Goal: Information Seeking & Learning: Learn about a topic

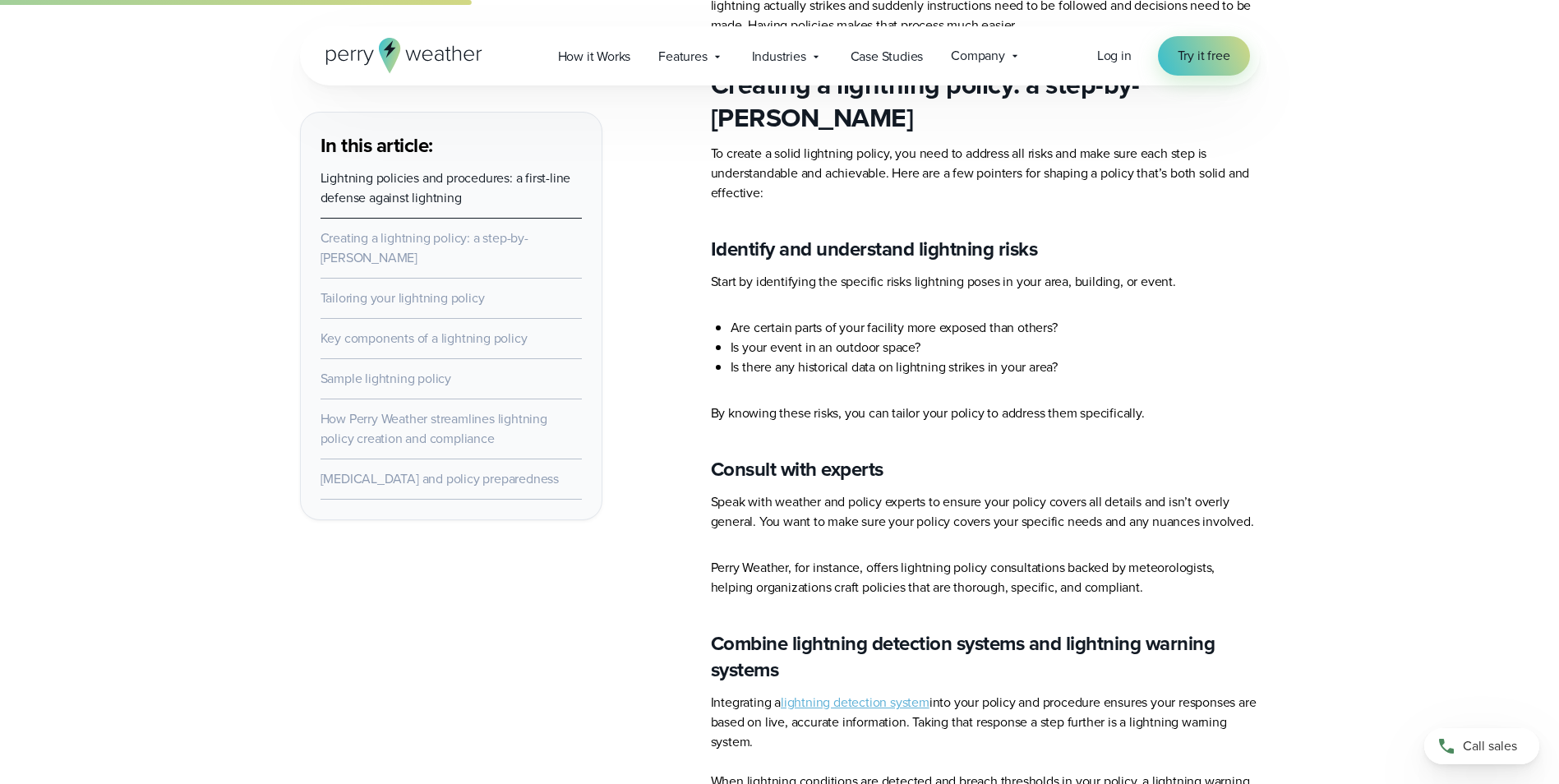
scroll to position [1150, 0]
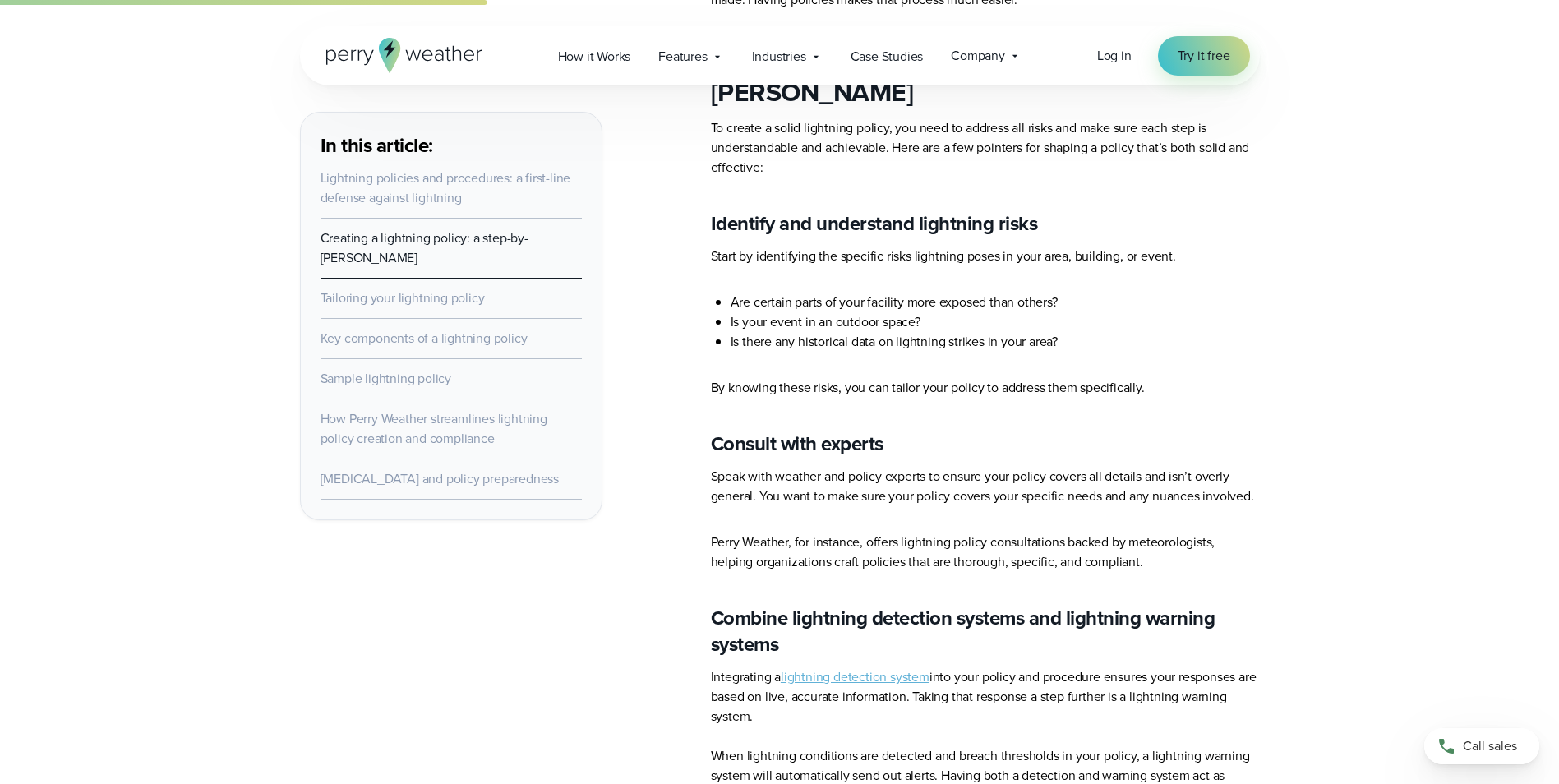
click at [362, 378] on link "Sample lightning policy" at bounding box center [385, 378] width 130 height 19
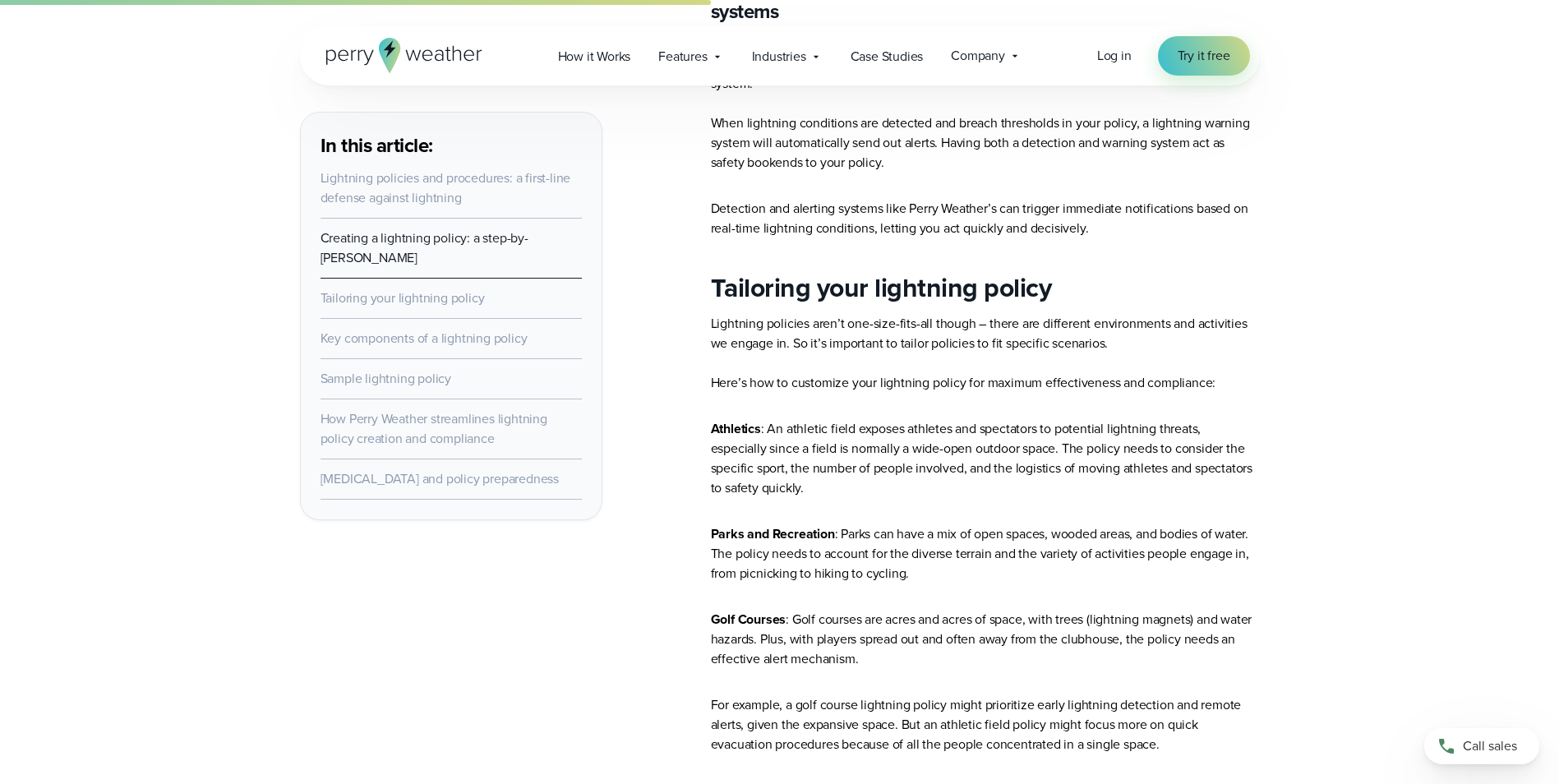
scroll to position [1126, 0]
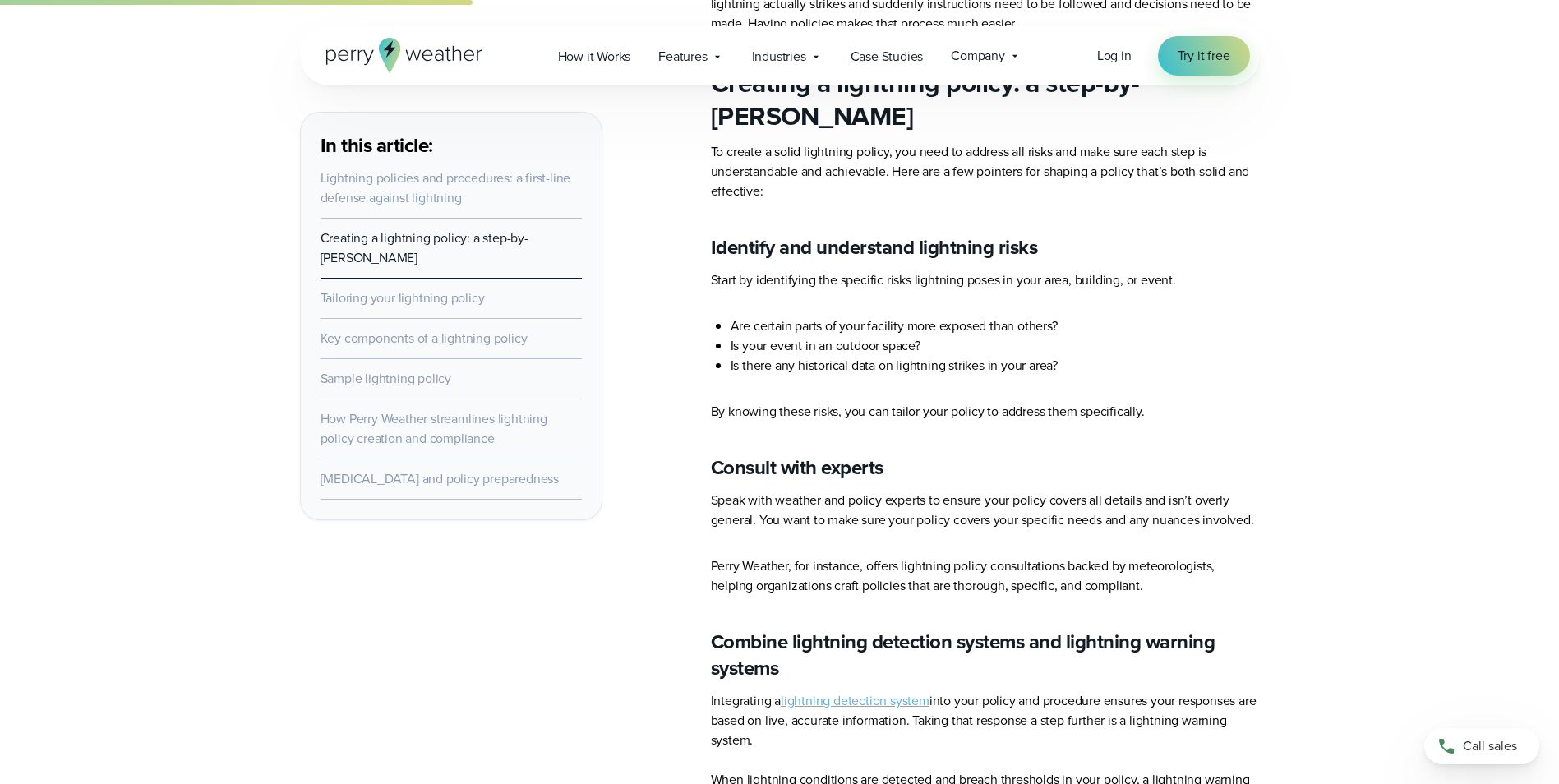
click at [404, 374] on link "Sample lightning policy" at bounding box center [385, 378] width 130 height 19
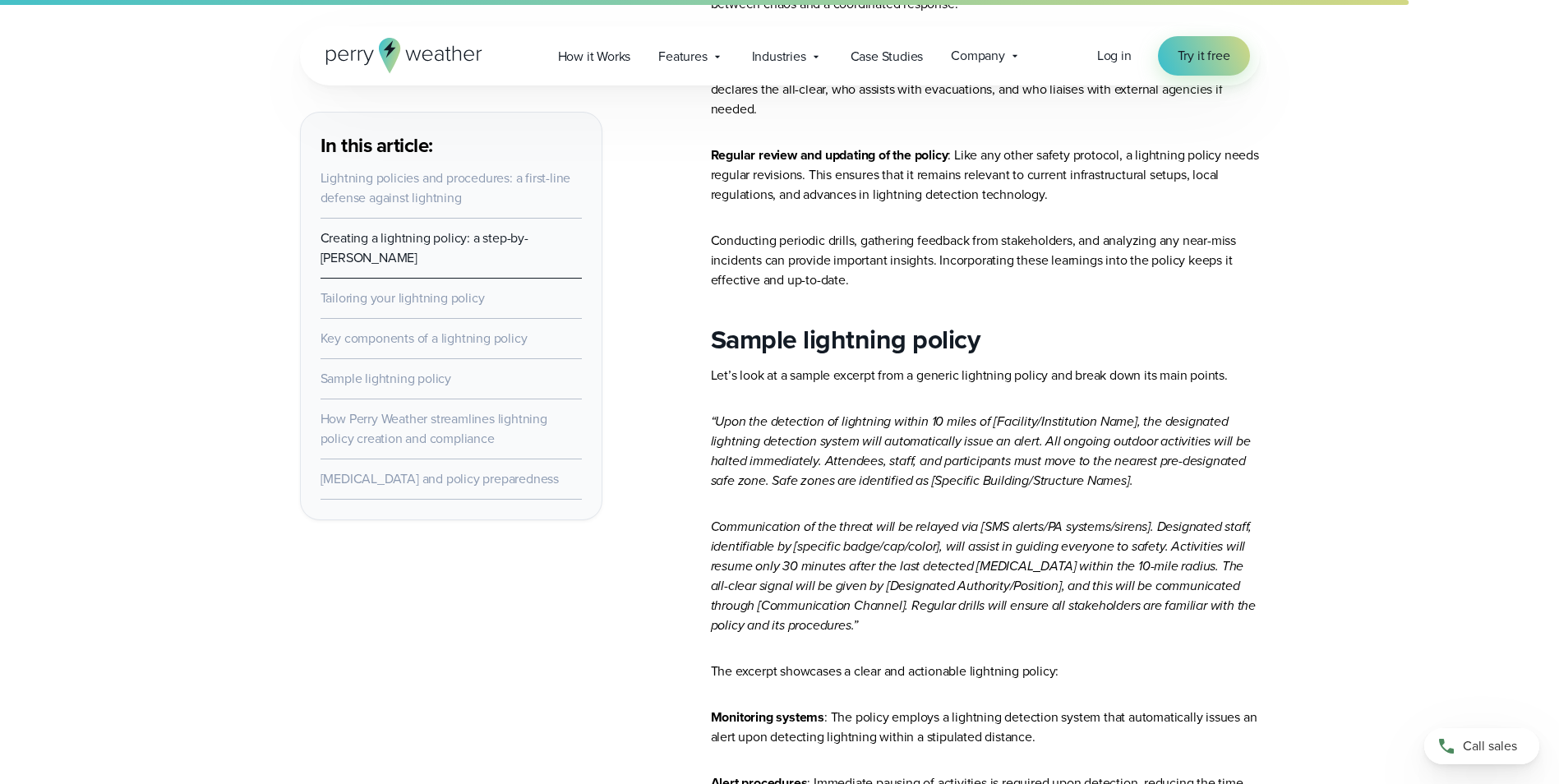
scroll to position [3704, 0]
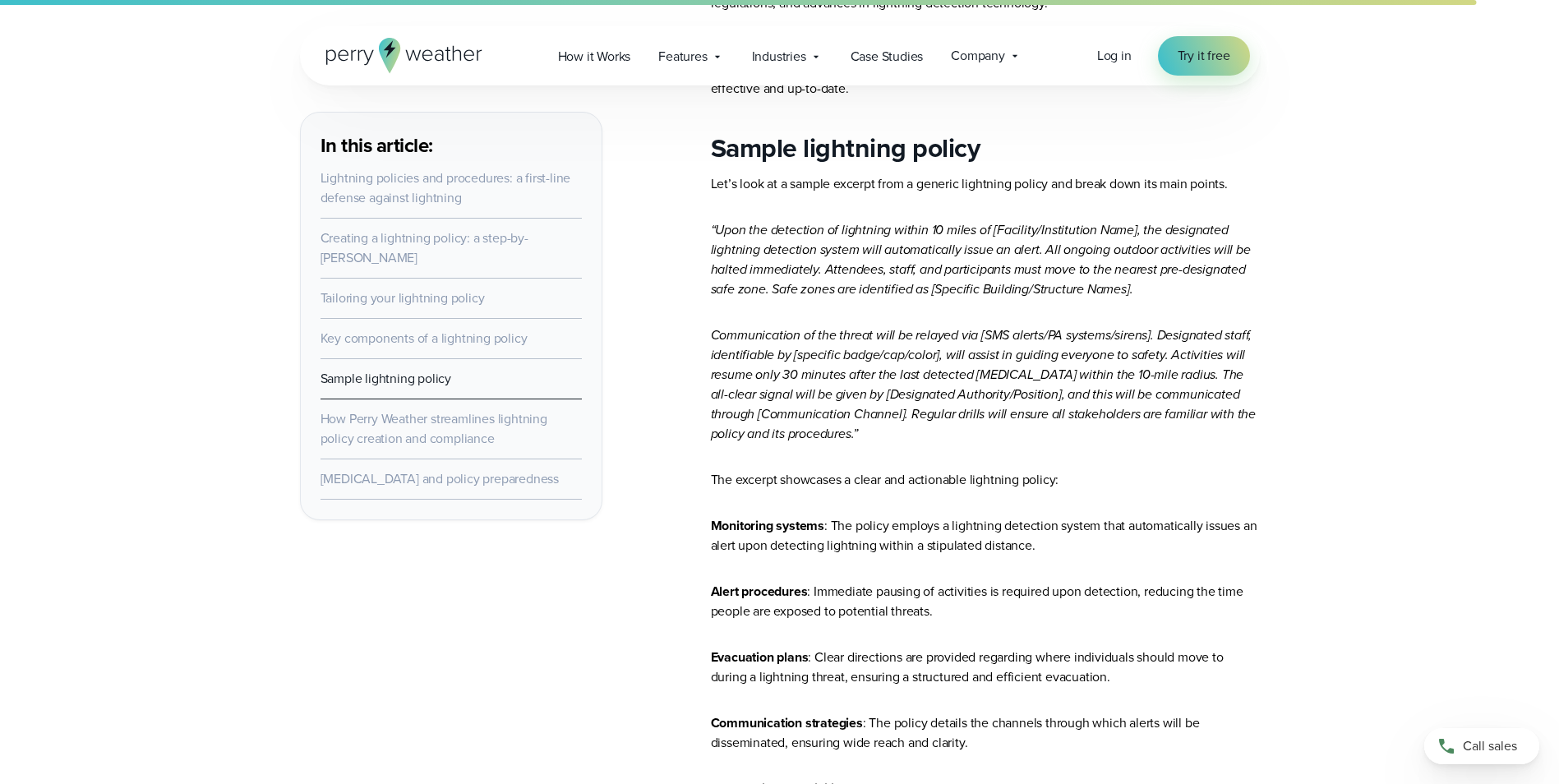
drag, startPoint x: 853, startPoint y: 402, endPoint x: 717, endPoint y: 186, distance: 255.2
drag, startPoint x: 717, startPoint y: 186, endPoint x: 831, endPoint y: 219, distance: 118.7
copy article "Upon the detection of lightning within 10 miles of [Facility/Institution Name],…"
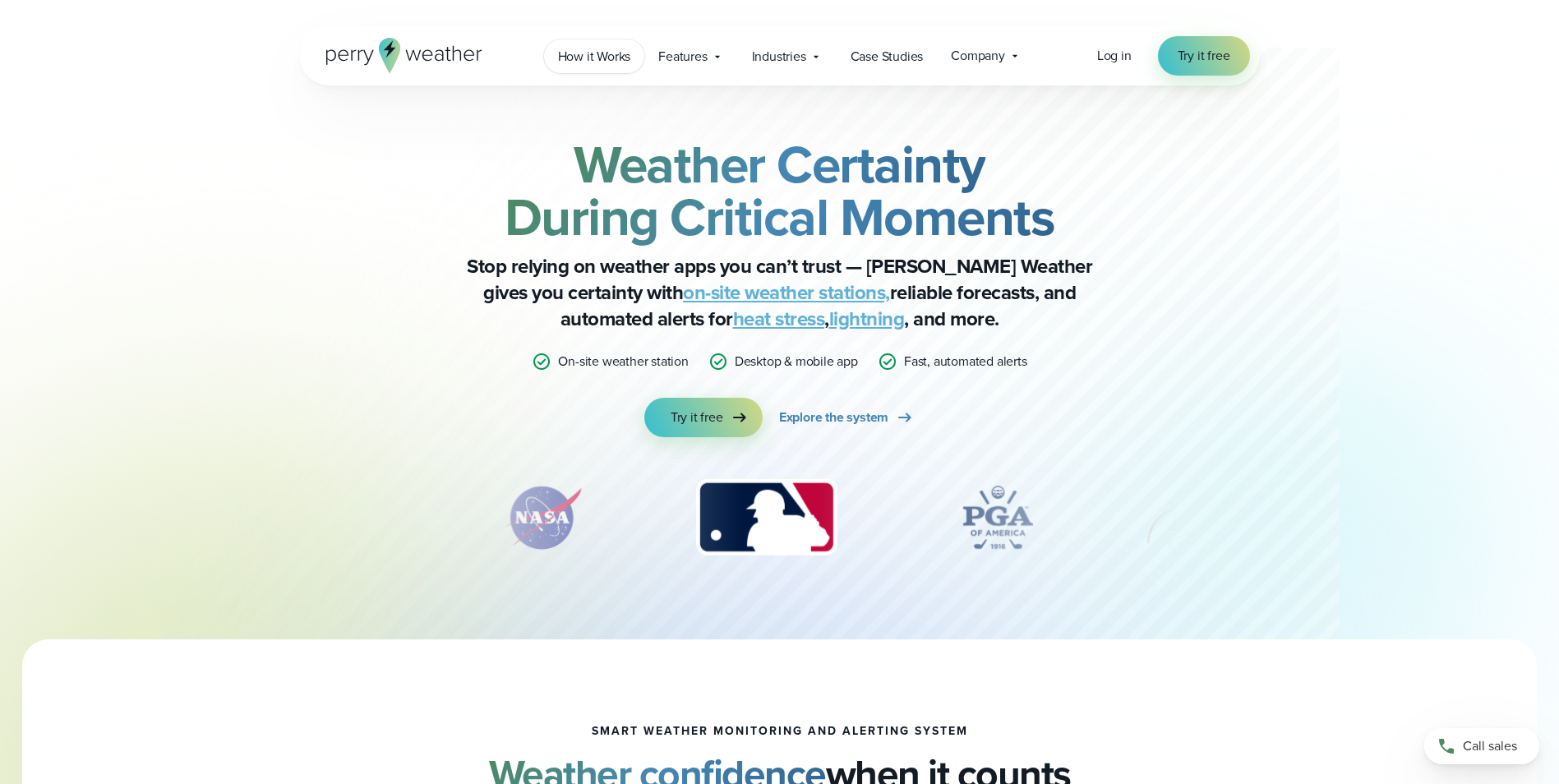
click at [585, 54] on span "How it Works" at bounding box center [595, 56] width 73 height 20
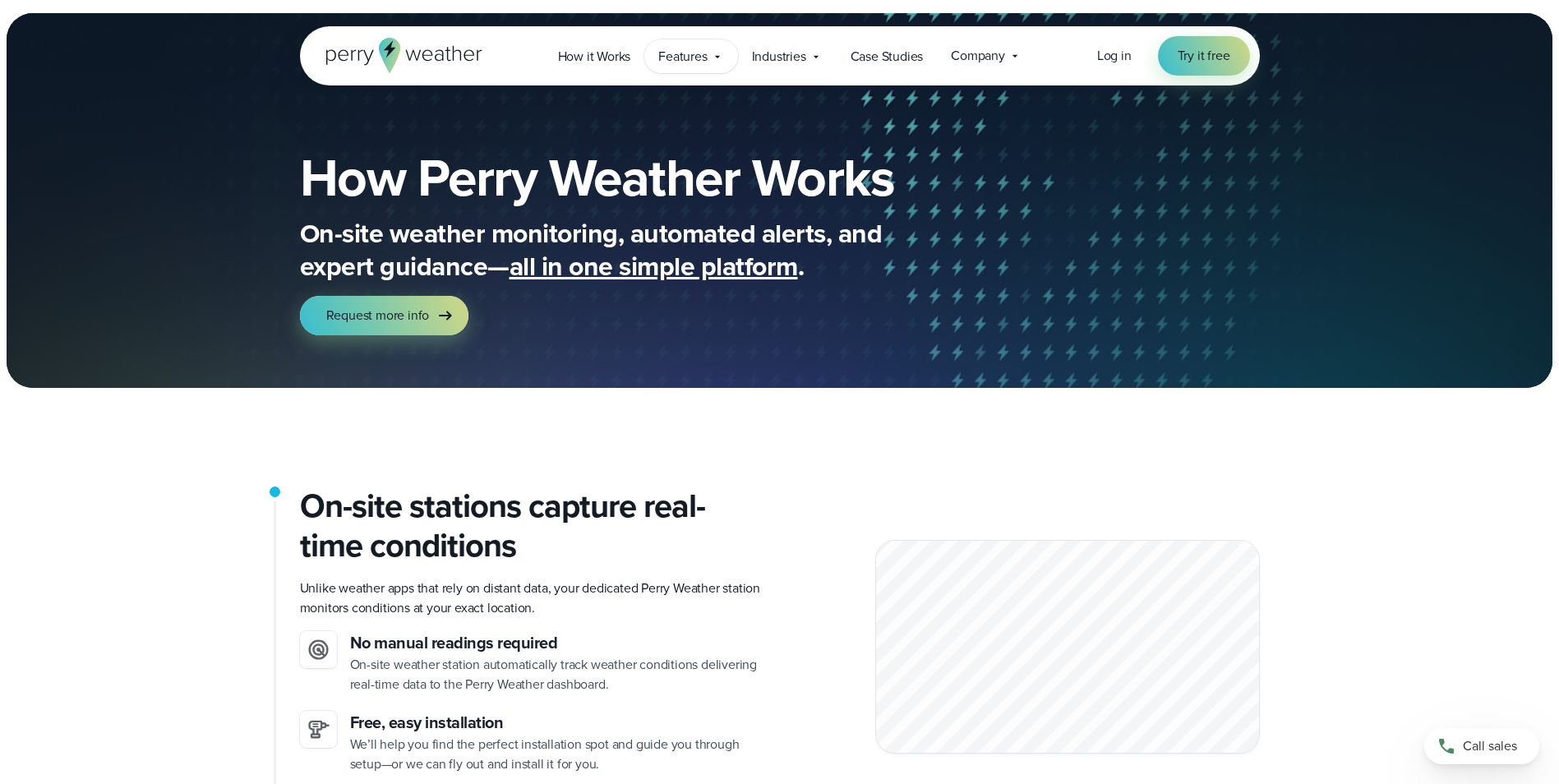
click at [723, 57] on icon at bounding box center [718, 56] width 13 height 13
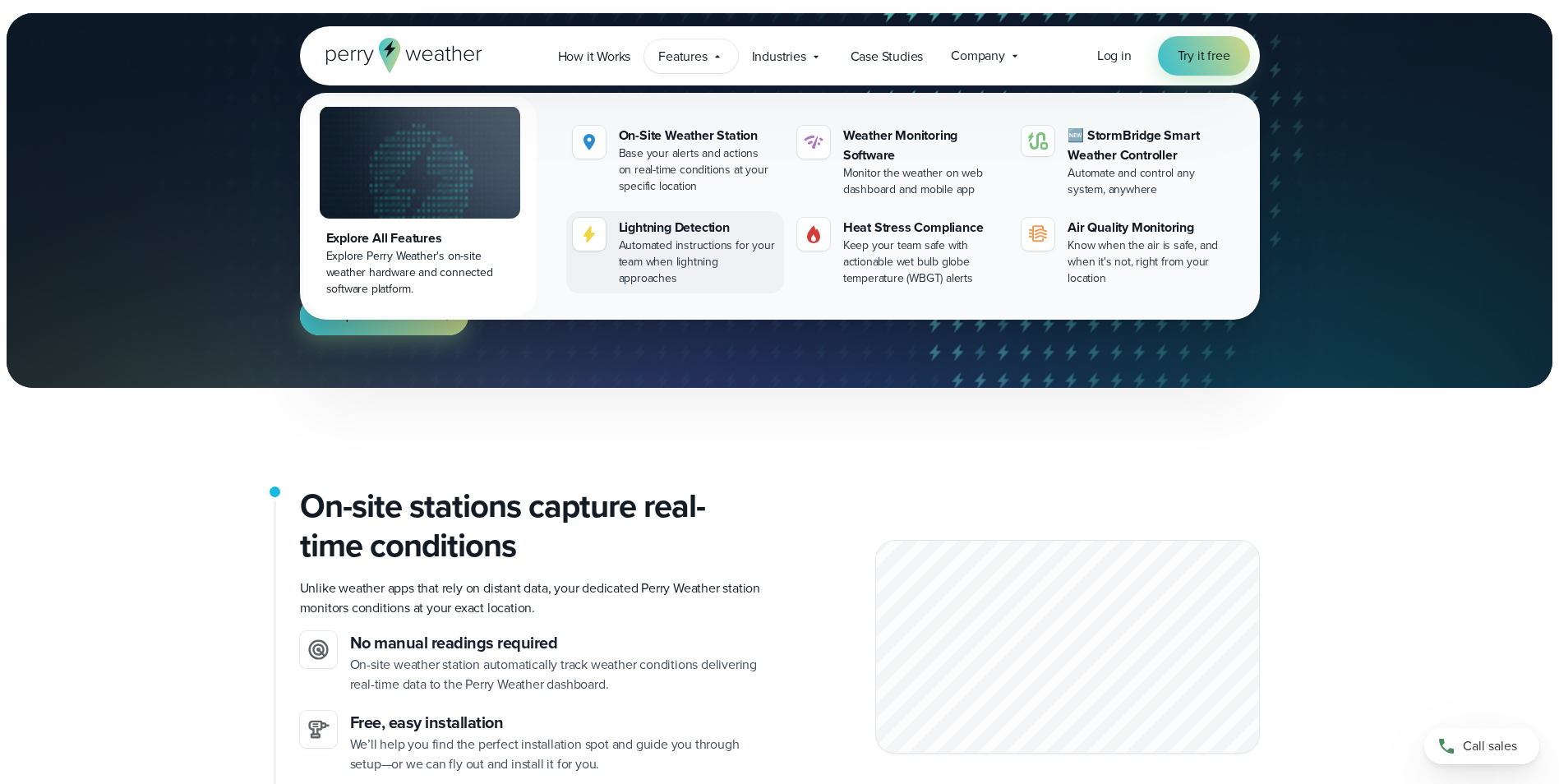
click at [679, 227] on div "Lightning Detection" at bounding box center [698, 228] width 158 height 20
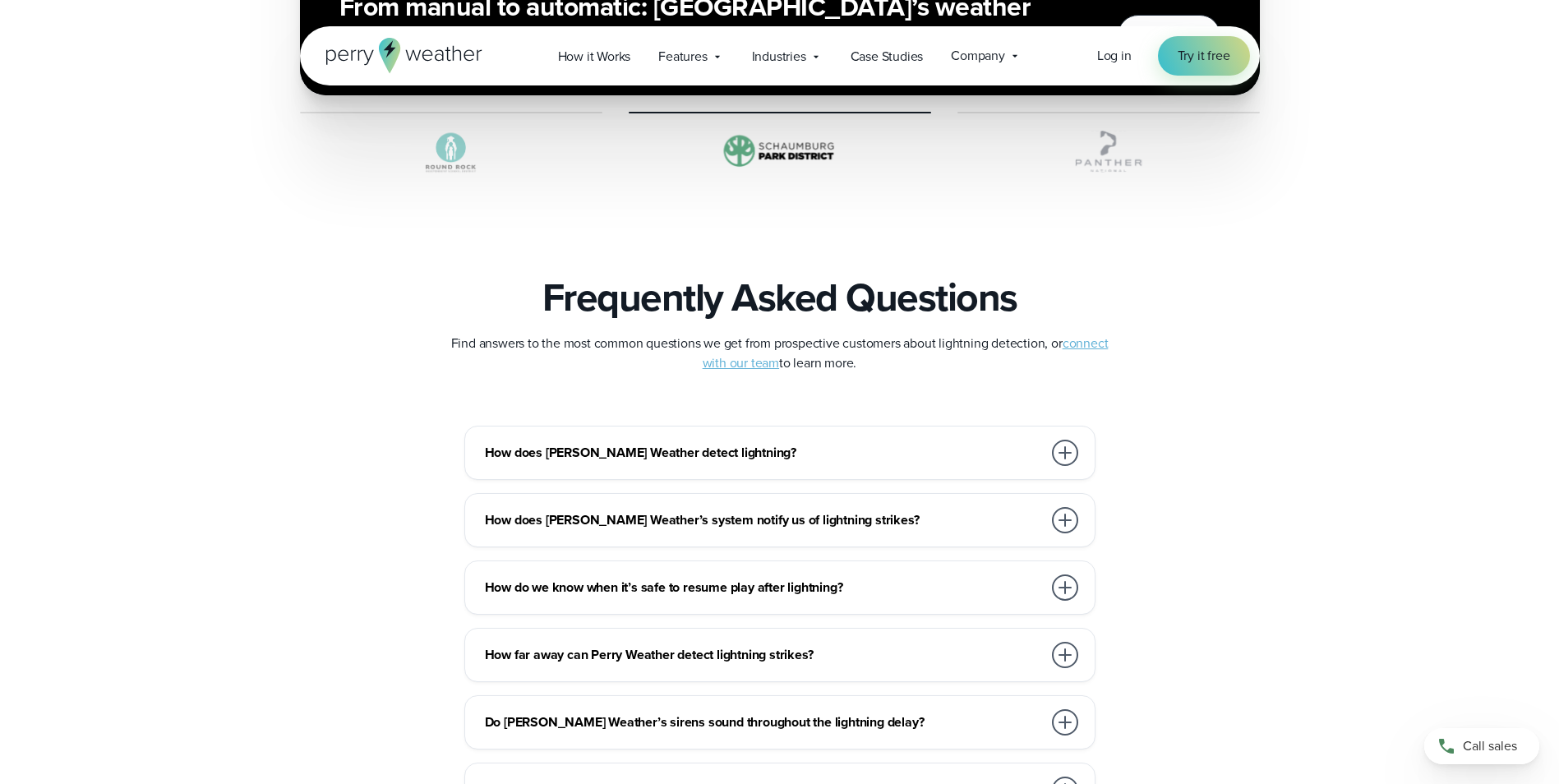
scroll to position [3451, 0]
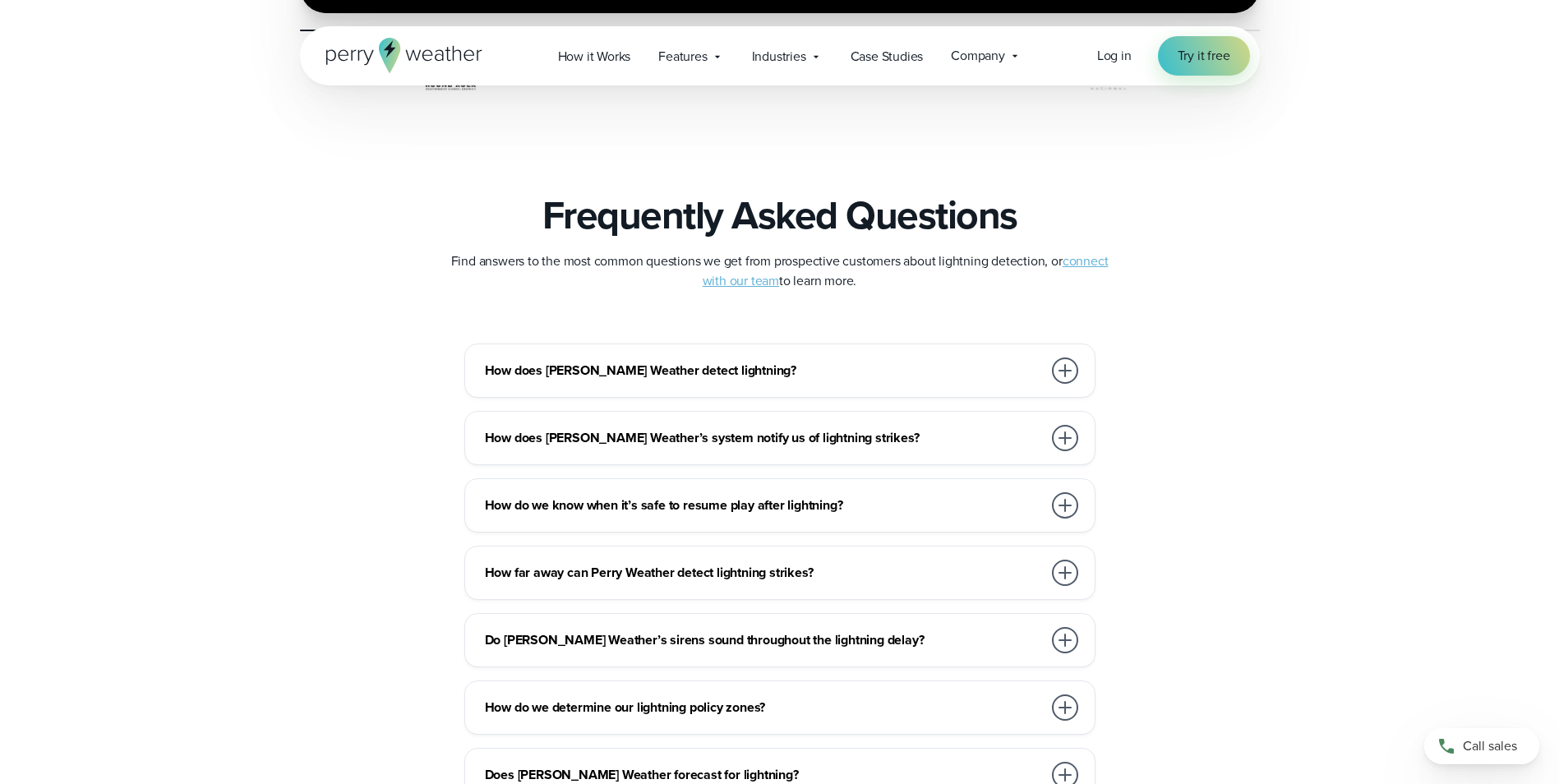
click at [1068, 503] on div at bounding box center [1065, 505] width 26 height 26
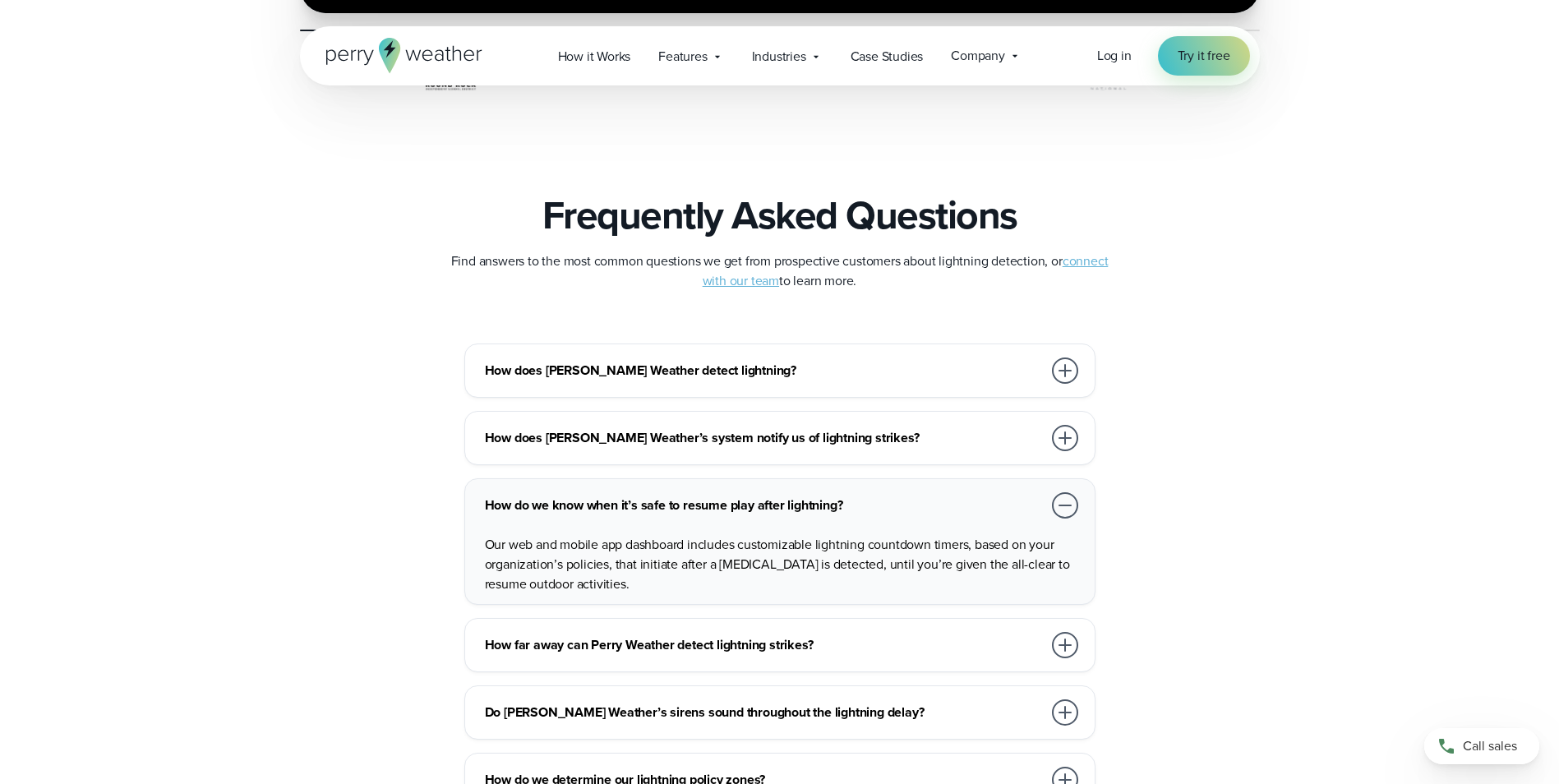
click at [1068, 503] on div at bounding box center [1065, 505] width 26 height 26
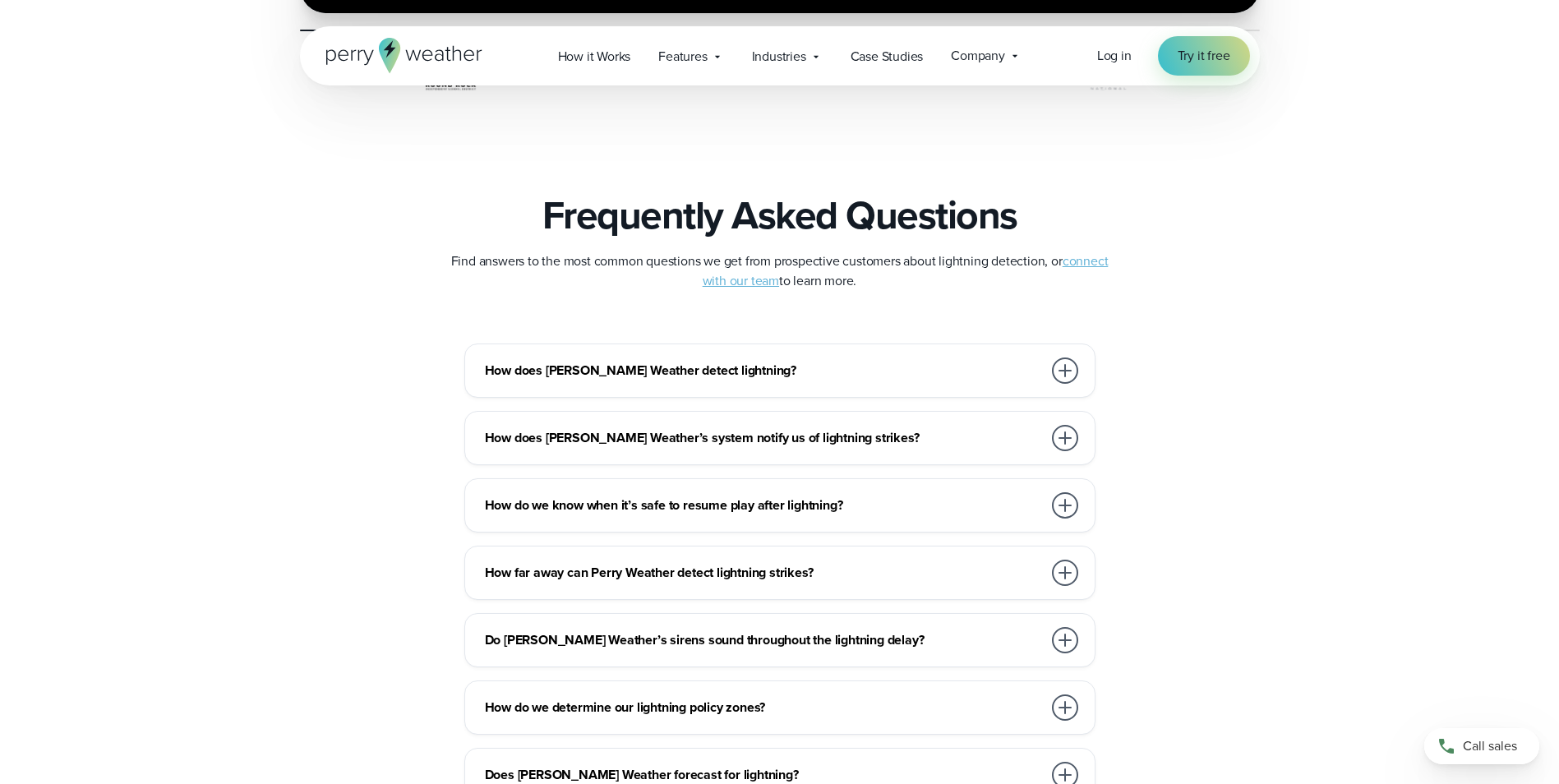
scroll to position [3533, 0]
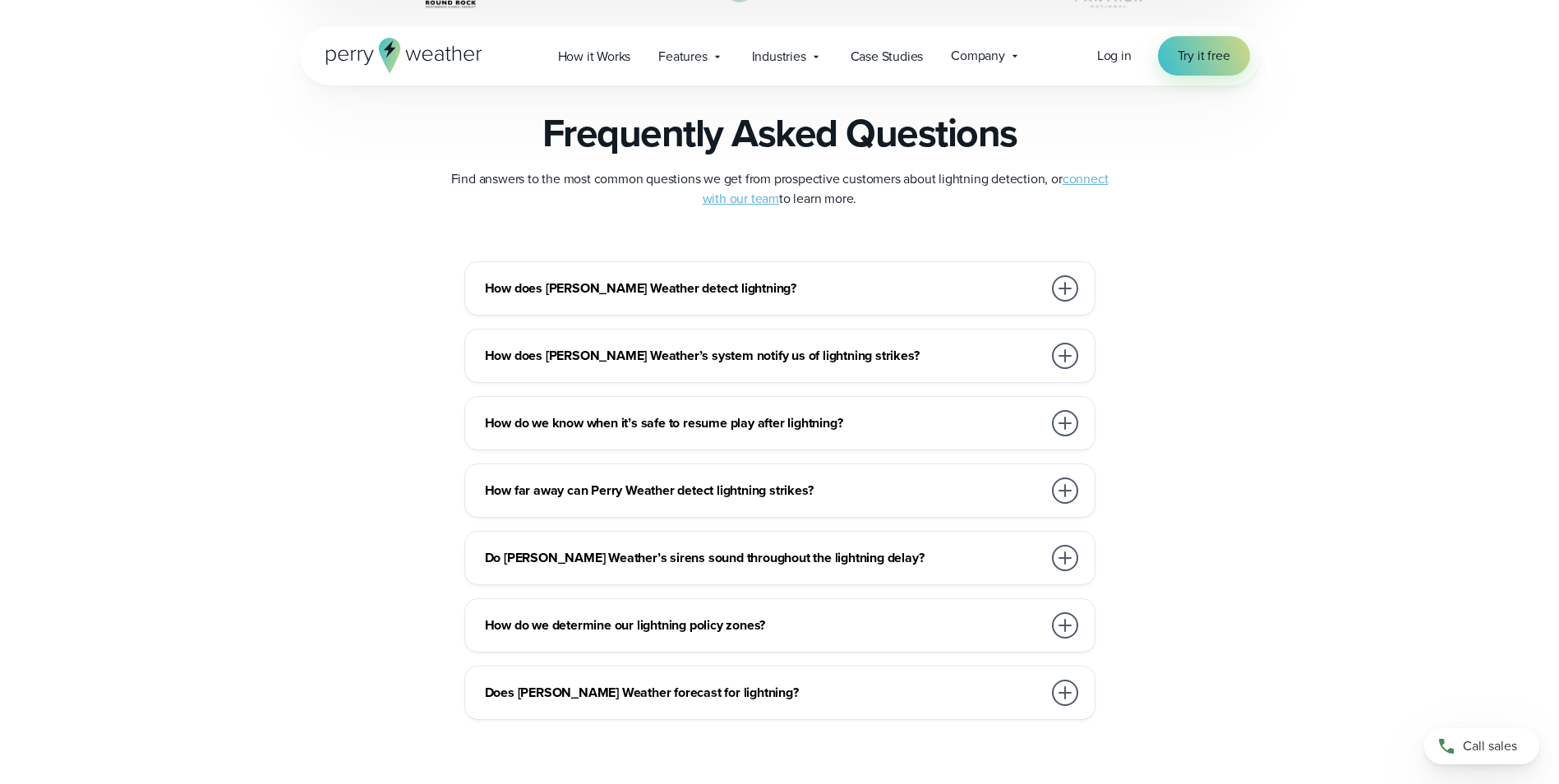
click at [1066, 555] on div at bounding box center [1065, 557] width 26 height 26
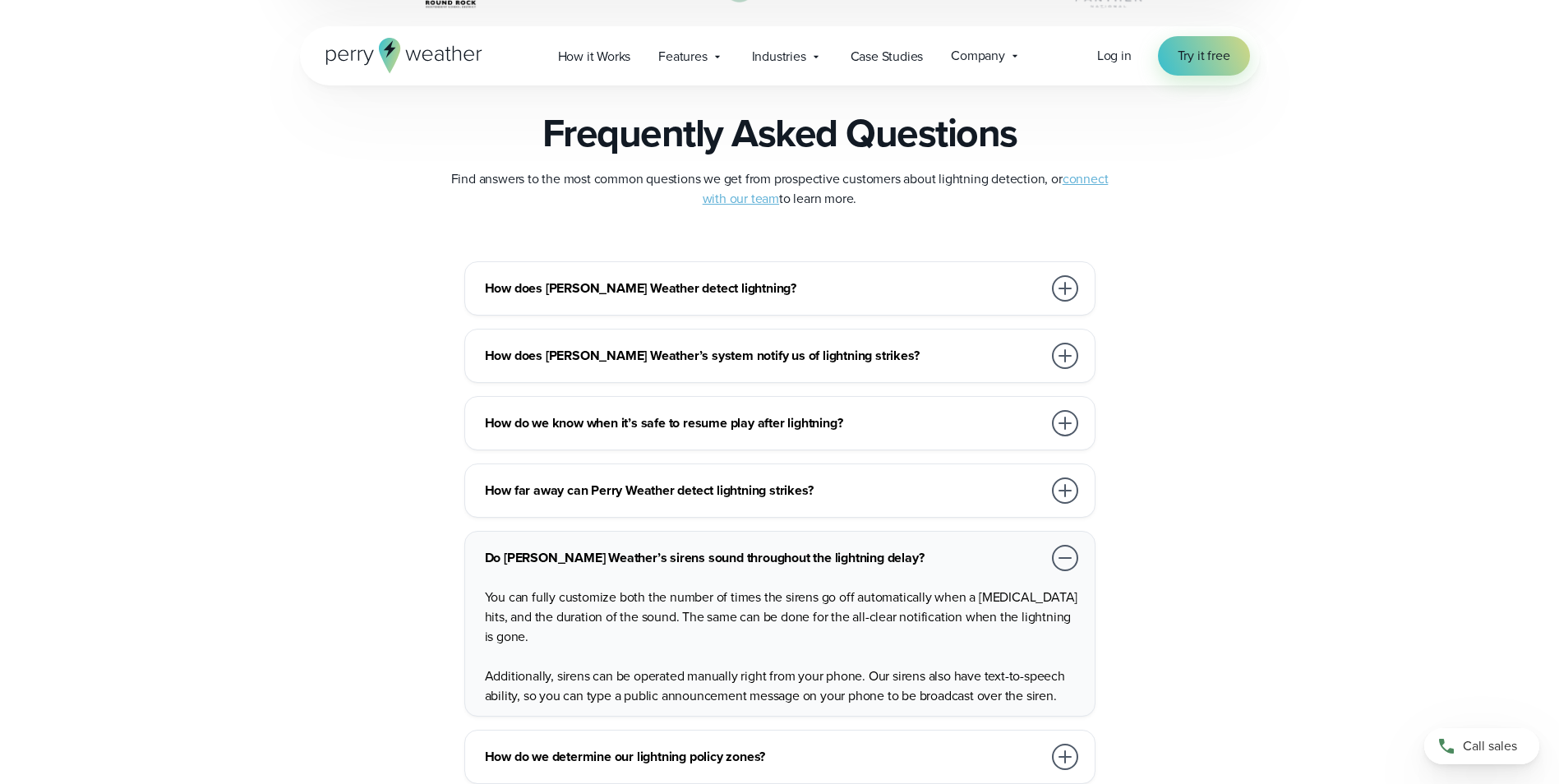
click at [1066, 555] on div at bounding box center [1065, 557] width 26 height 26
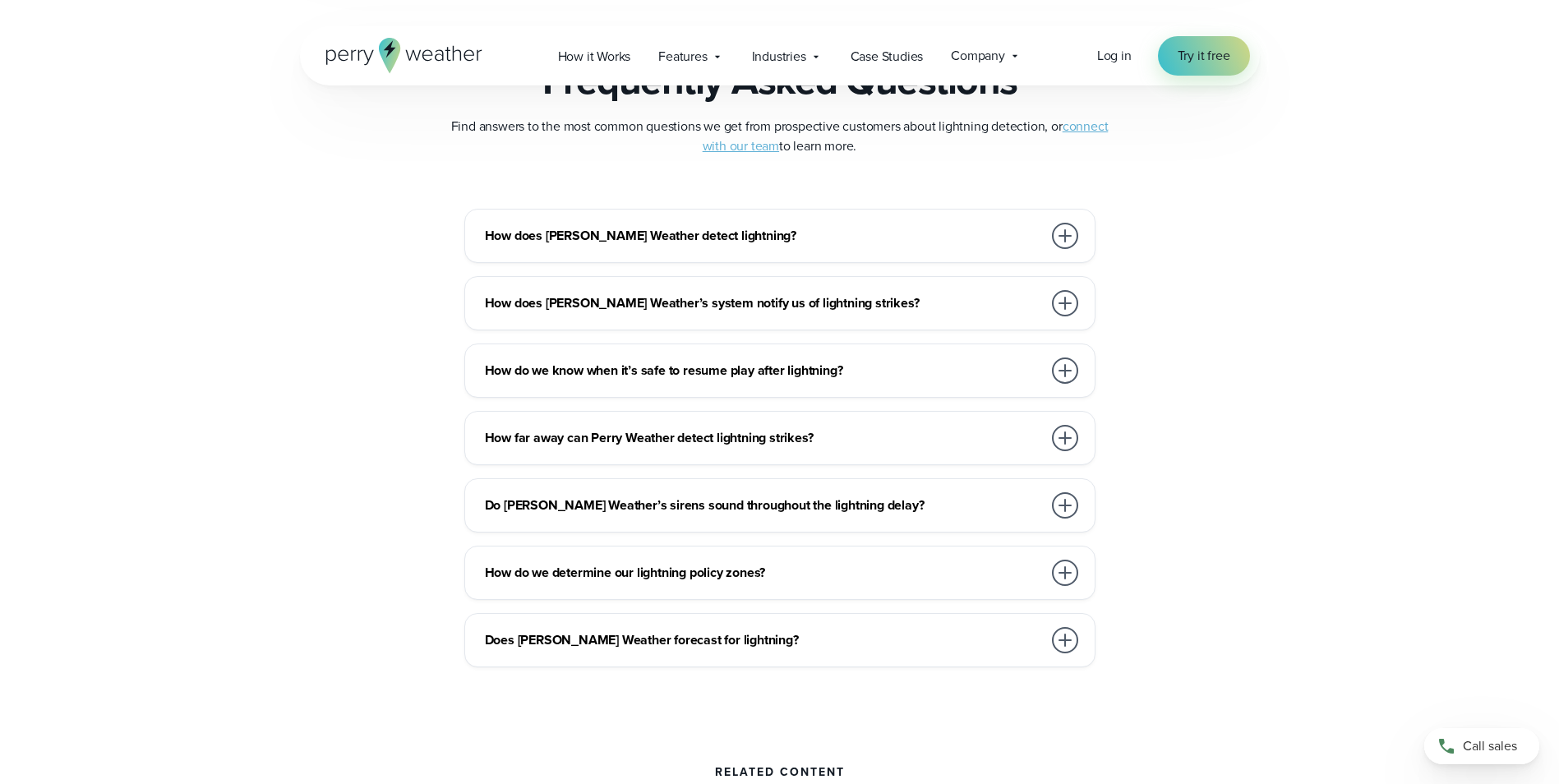
scroll to position [3615, 0]
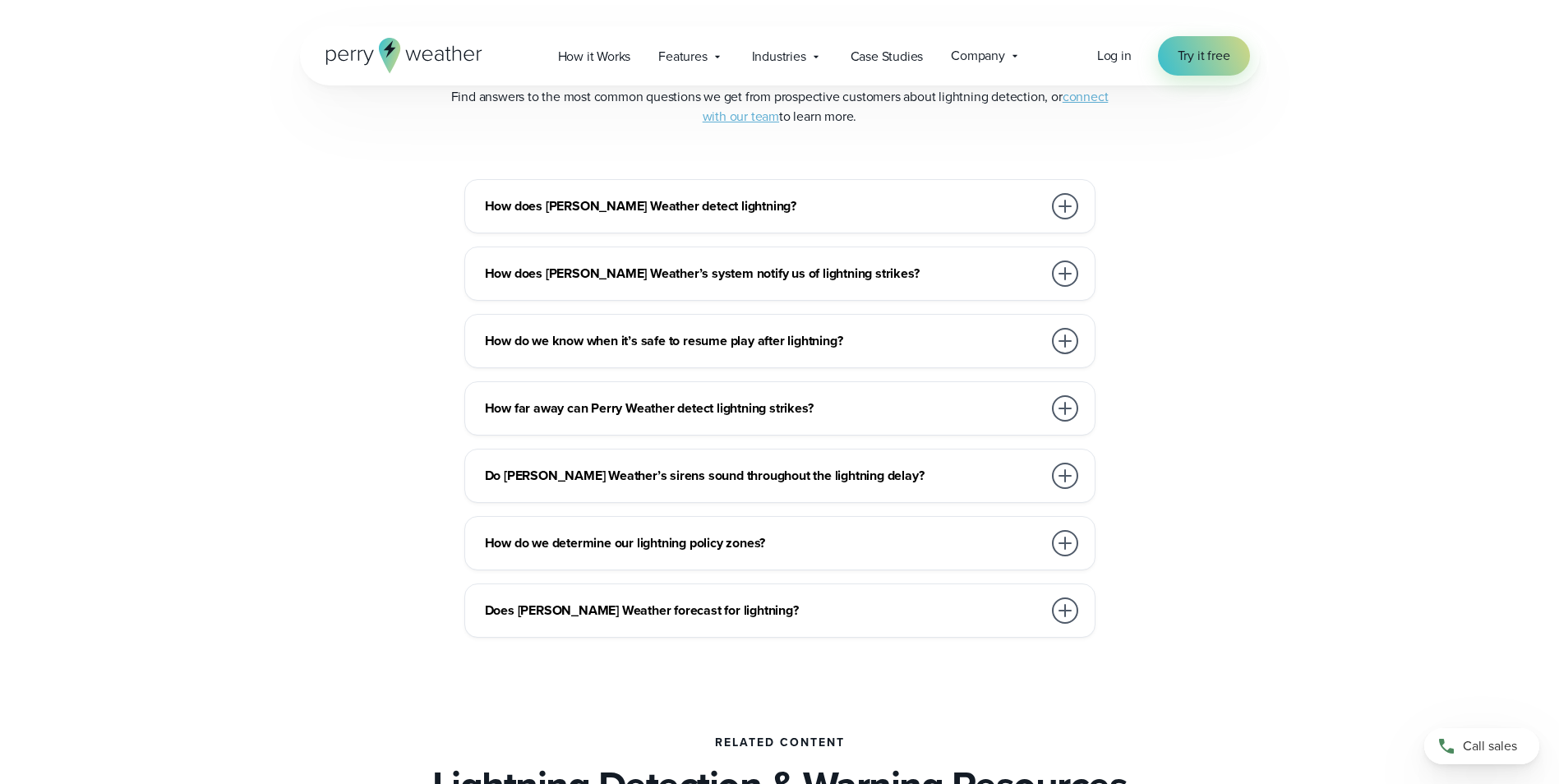
click at [1066, 543] on div at bounding box center [1065, 543] width 26 height 26
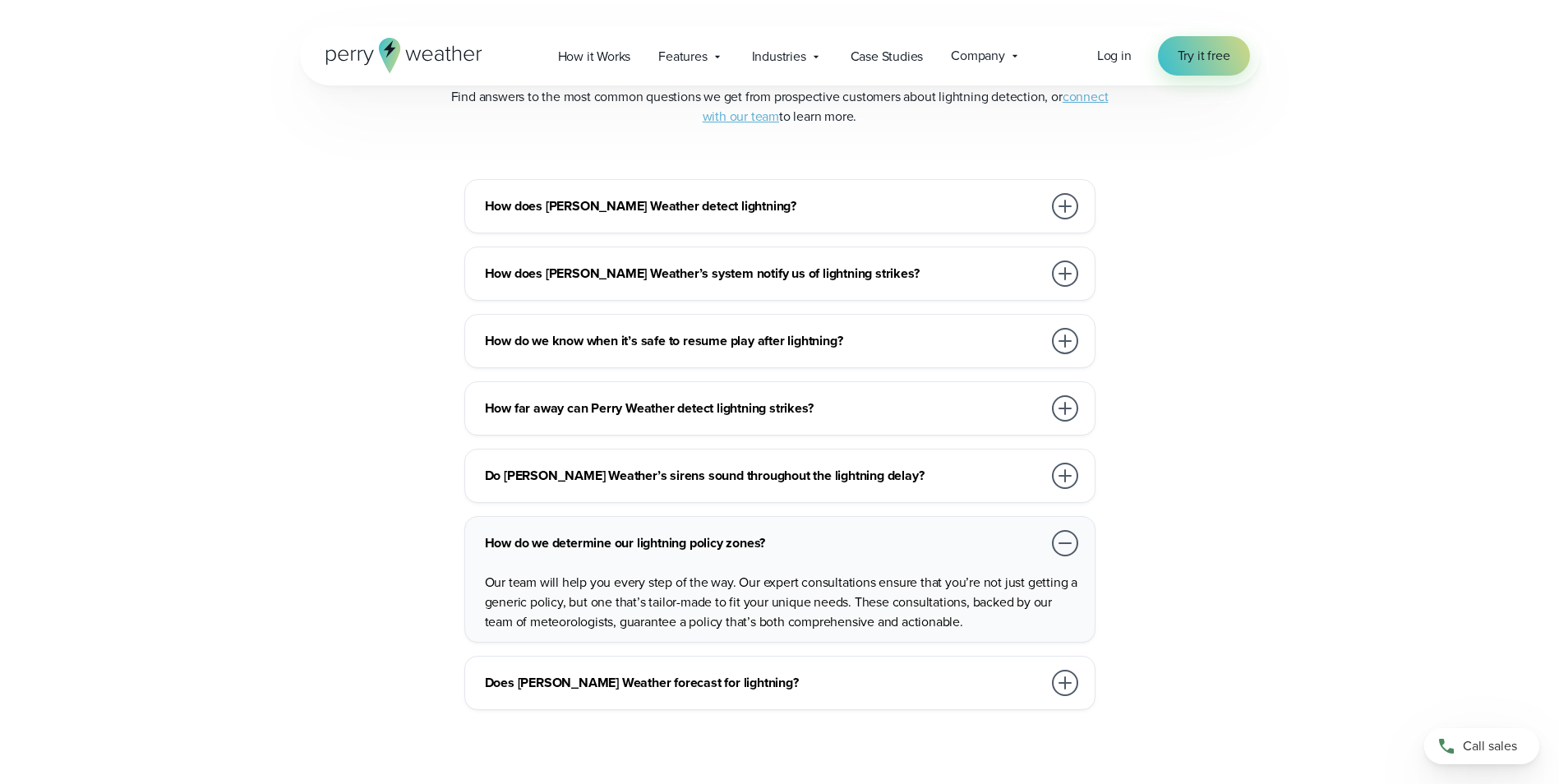
click at [1066, 543] on div at bounding box center [1065, 543] width 26 height 26
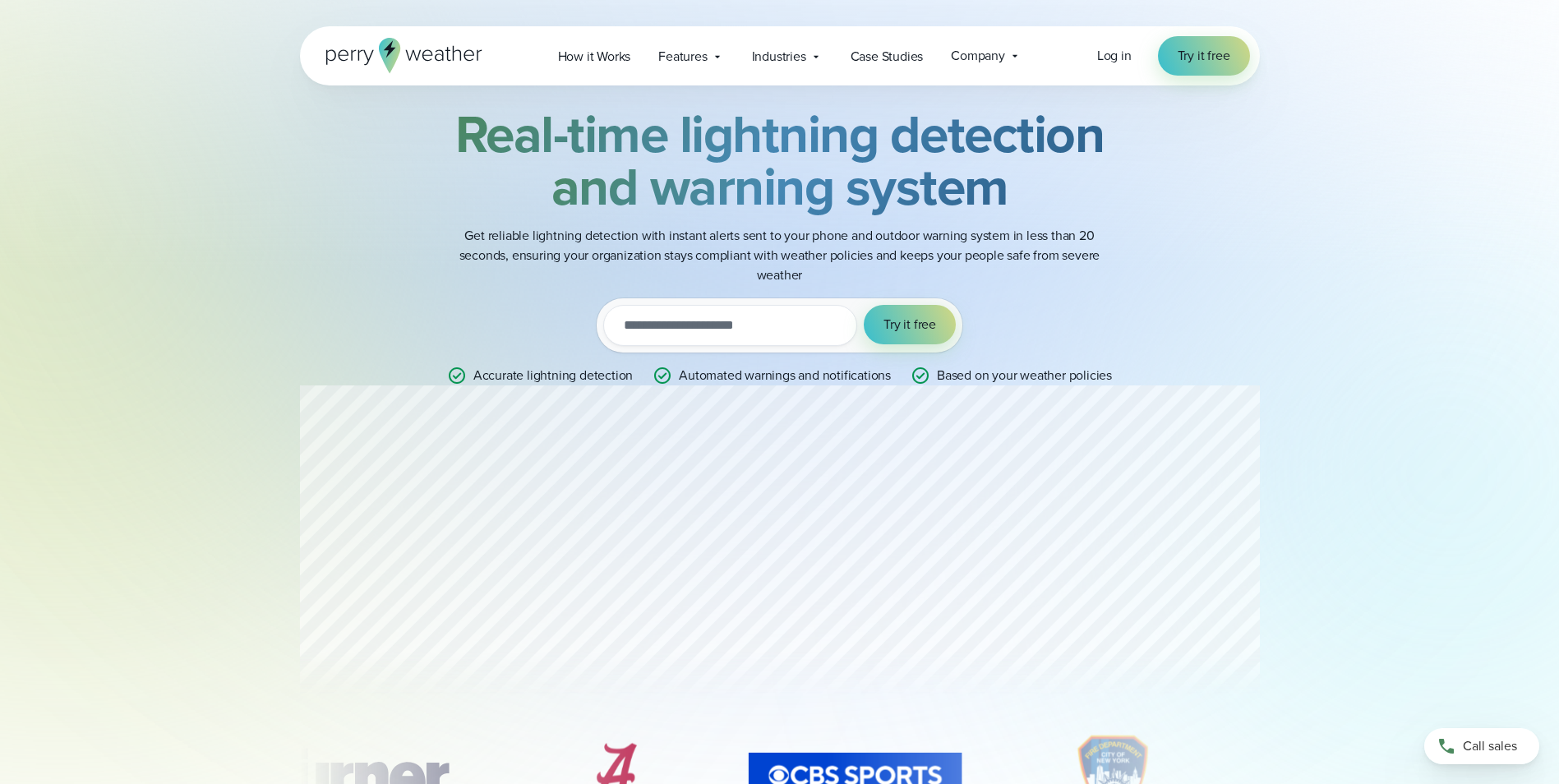
scroll to position [0, 0]
